Goal: Task Accomplishment & Management: Manage account settings

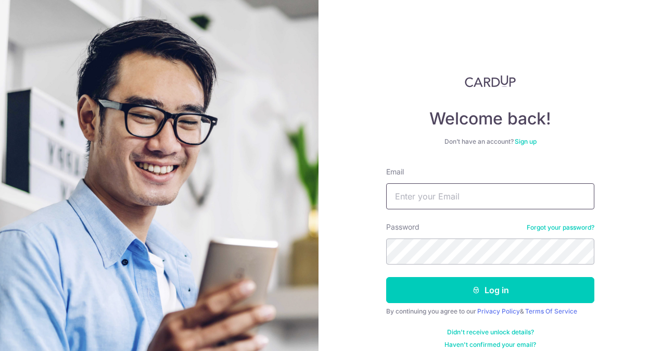
click at [421, 201] on input "Email" at bounding box center [490, 196] width 208 height 26
click at [448, 197] on input "Email" at bounding box center [490, 196] width 208 height 26
type input "[EMAIL_ADDRESS][DOMAIN_NAME]"
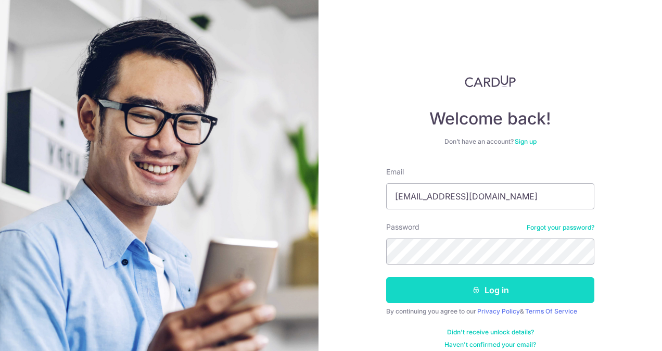
click at [432, 280] on button "Log in" at bounding box center [490, 290] width 208 height 26
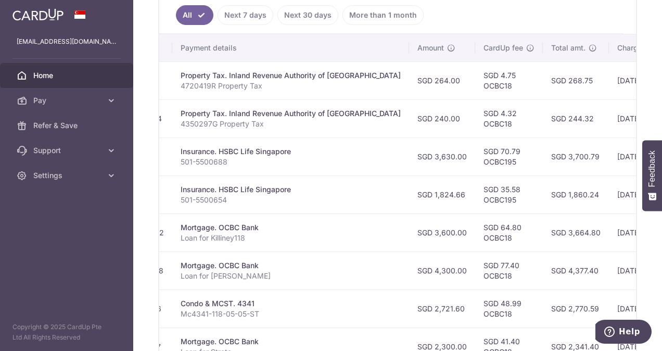
scroll to position [0, 344]
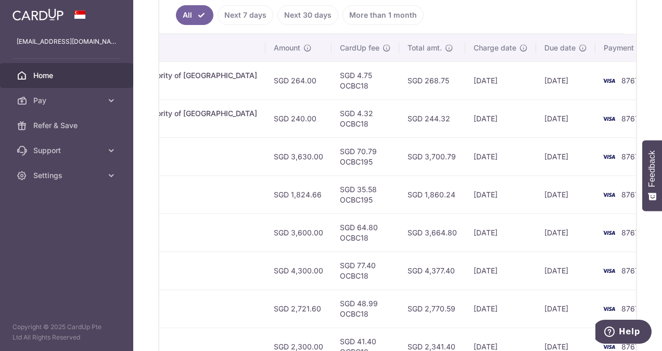
drag, startPoint x: 422, startPoint y: 275, endPoint x: 499, endPoint y: 294, distance: 79.0
click at [499, 294] on tr "Update payment Cancel payment Upload doc Scheduled for charge txn_f5de4806476 C…" at bounding box center [244, 308] width 859 height 38
click at [633, 266] on div "× Pause Schedule Pause all future payments in this series Pause just this one p…" at bounding box center [397, 175] width 529 height 351
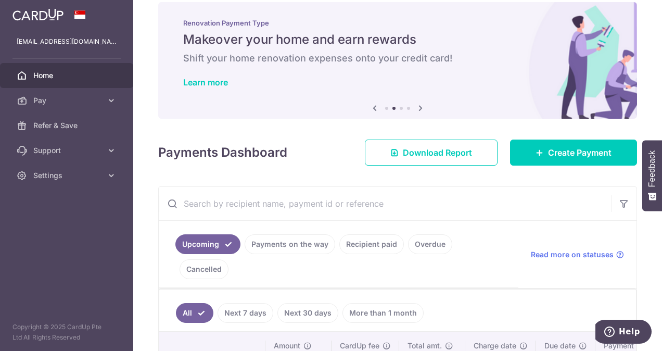
scroll to position [0, 0]
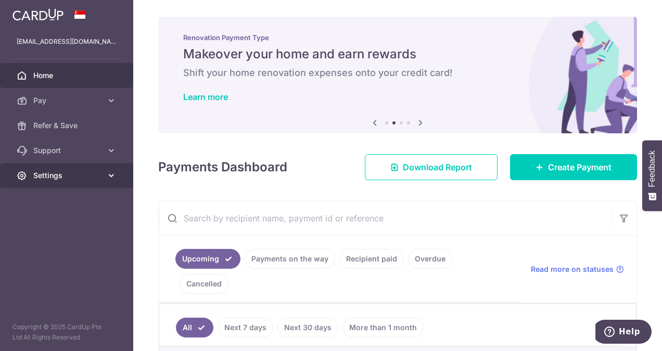
click at [48, 175] on span "Settings" at bounding box center [67, 175] width 69 height 10
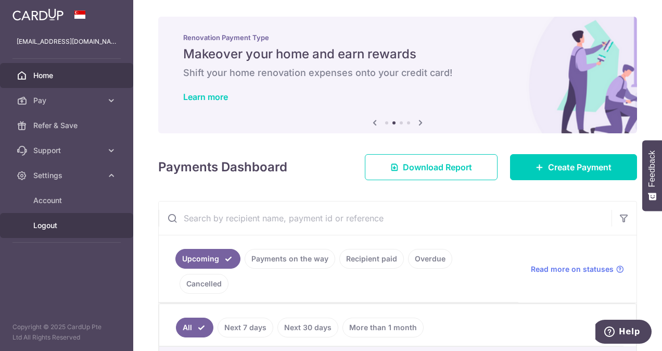
click at [48, 222] on span "Logout" at bounding box center [67, 225] width 69 height 10
